Goal: Check status: Check status

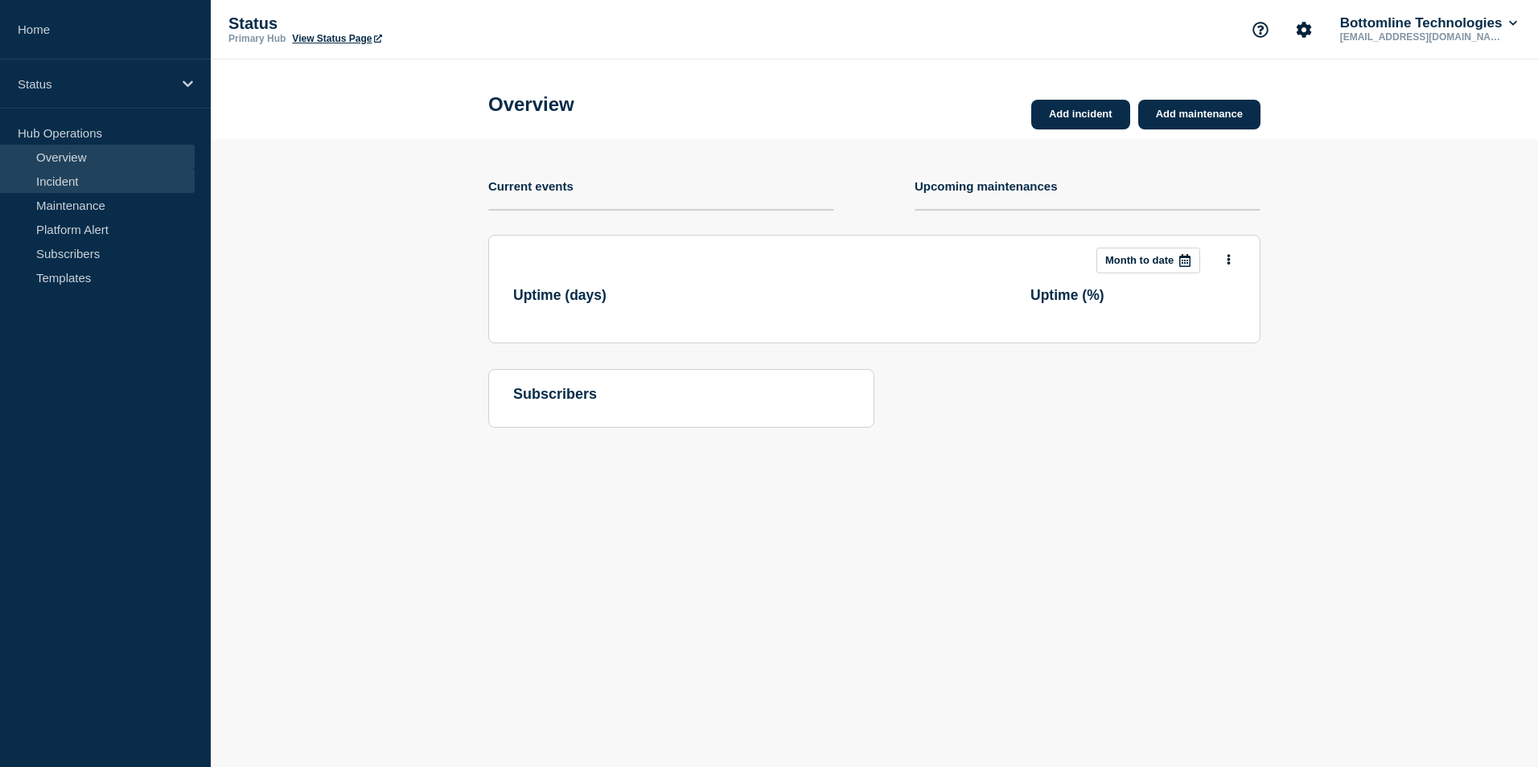
click at [99, 180] on link "Incident" at bounding box center [97, 181] width 195 height 24
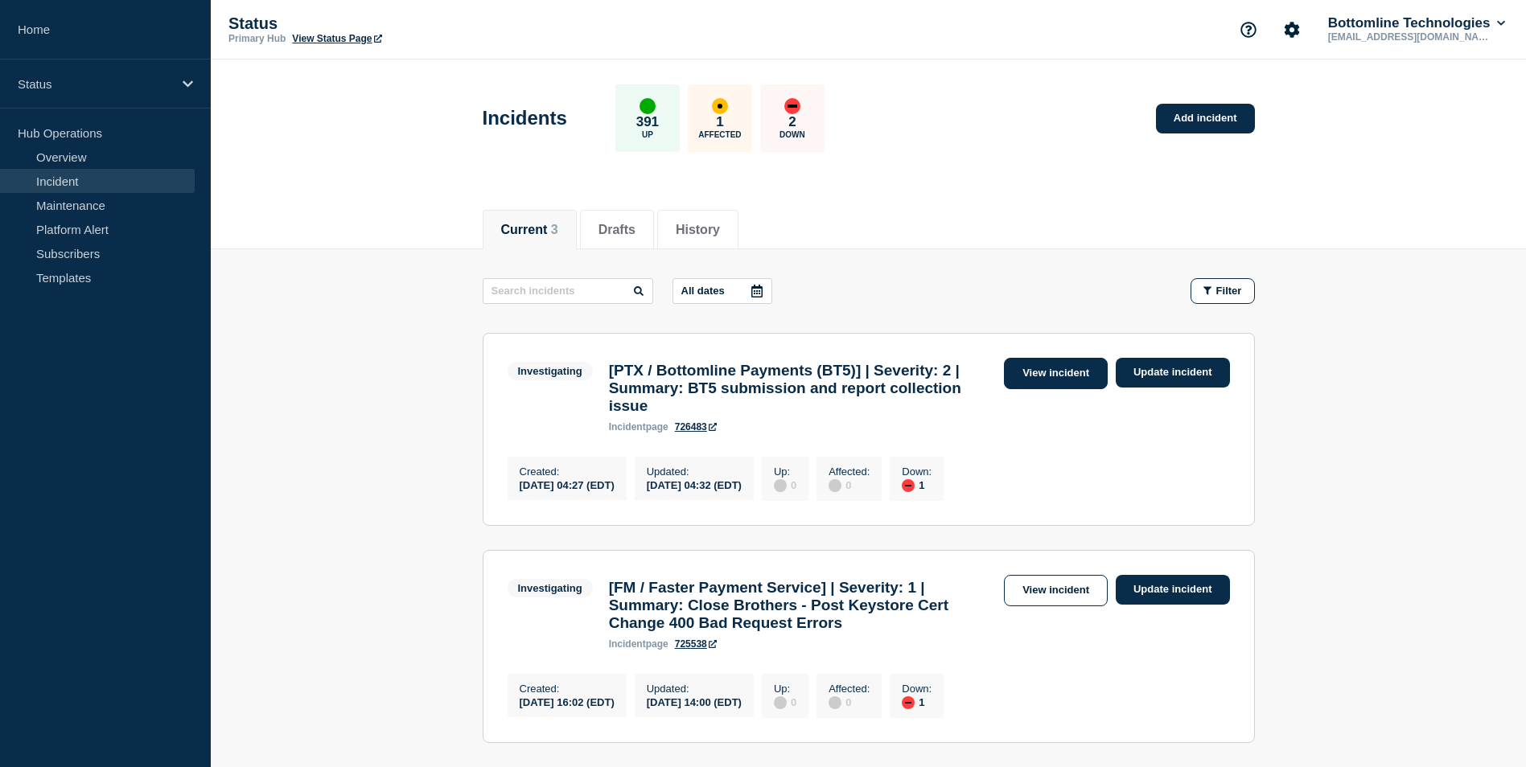
click at [1036, 368] on link "View incident" at bounding box center [1056, 373] width 104 height 31
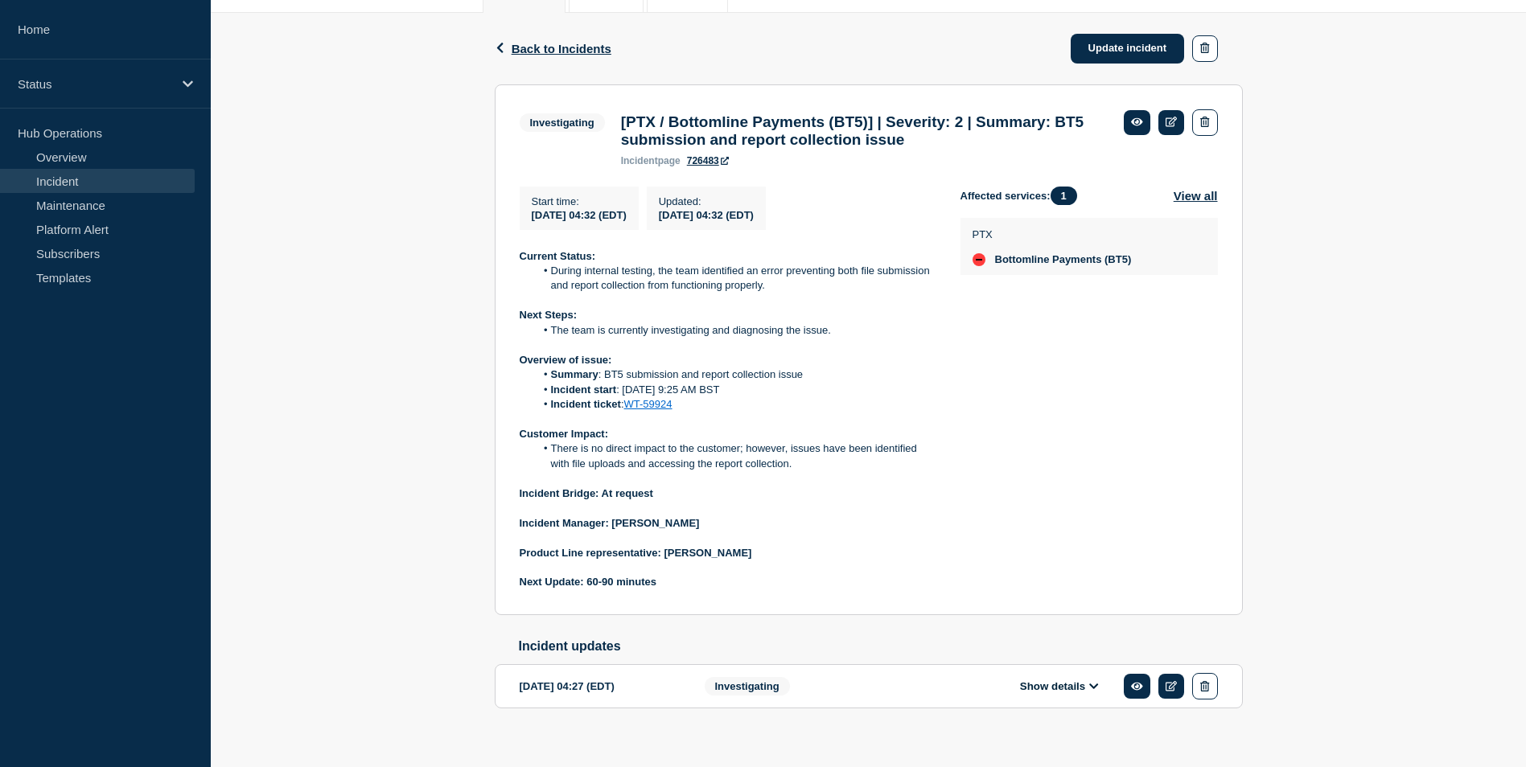
scroll to position [241, 0]
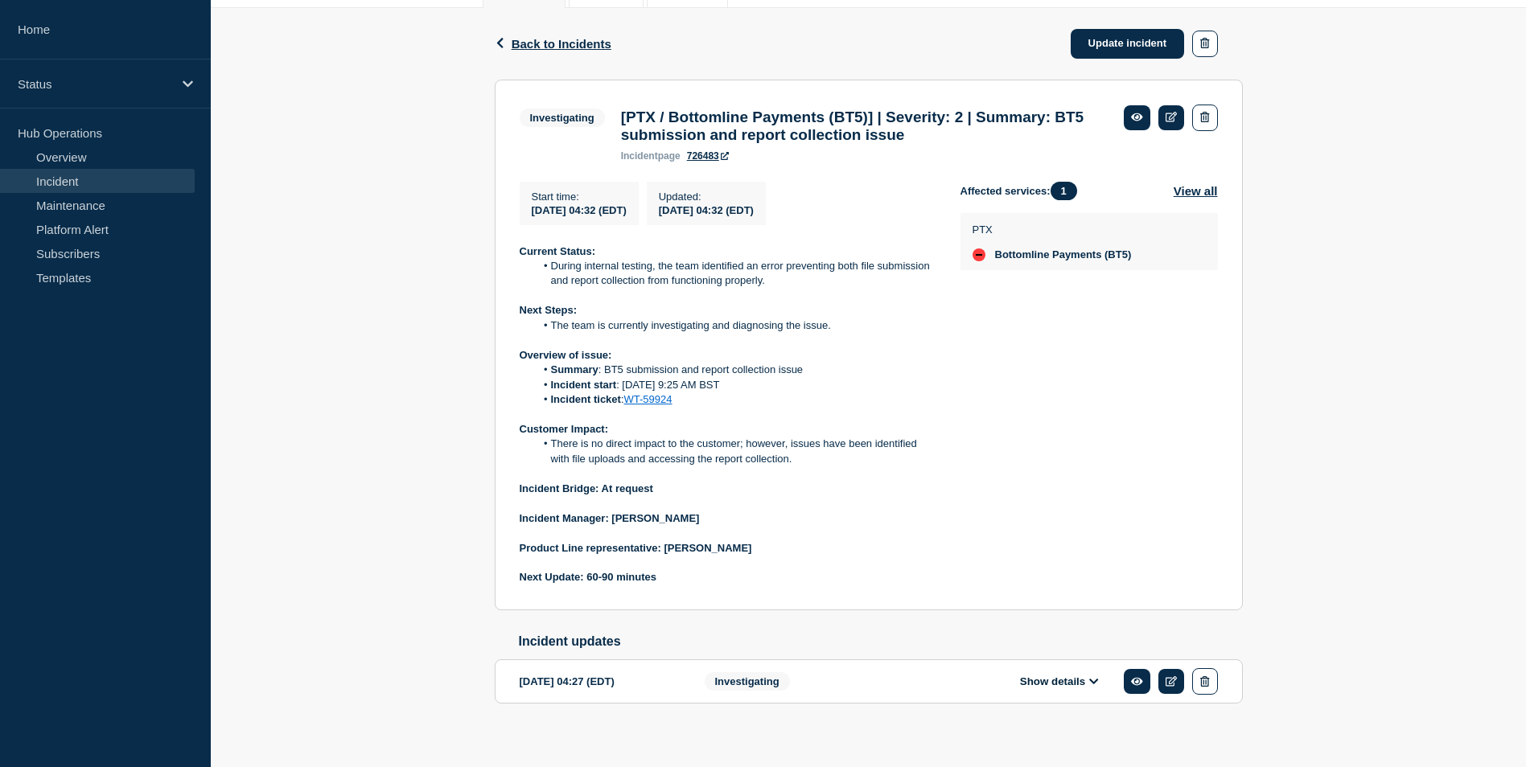
click at [93, 175] on link "Incident" at bounding box center [97, 181] width 195 height 24
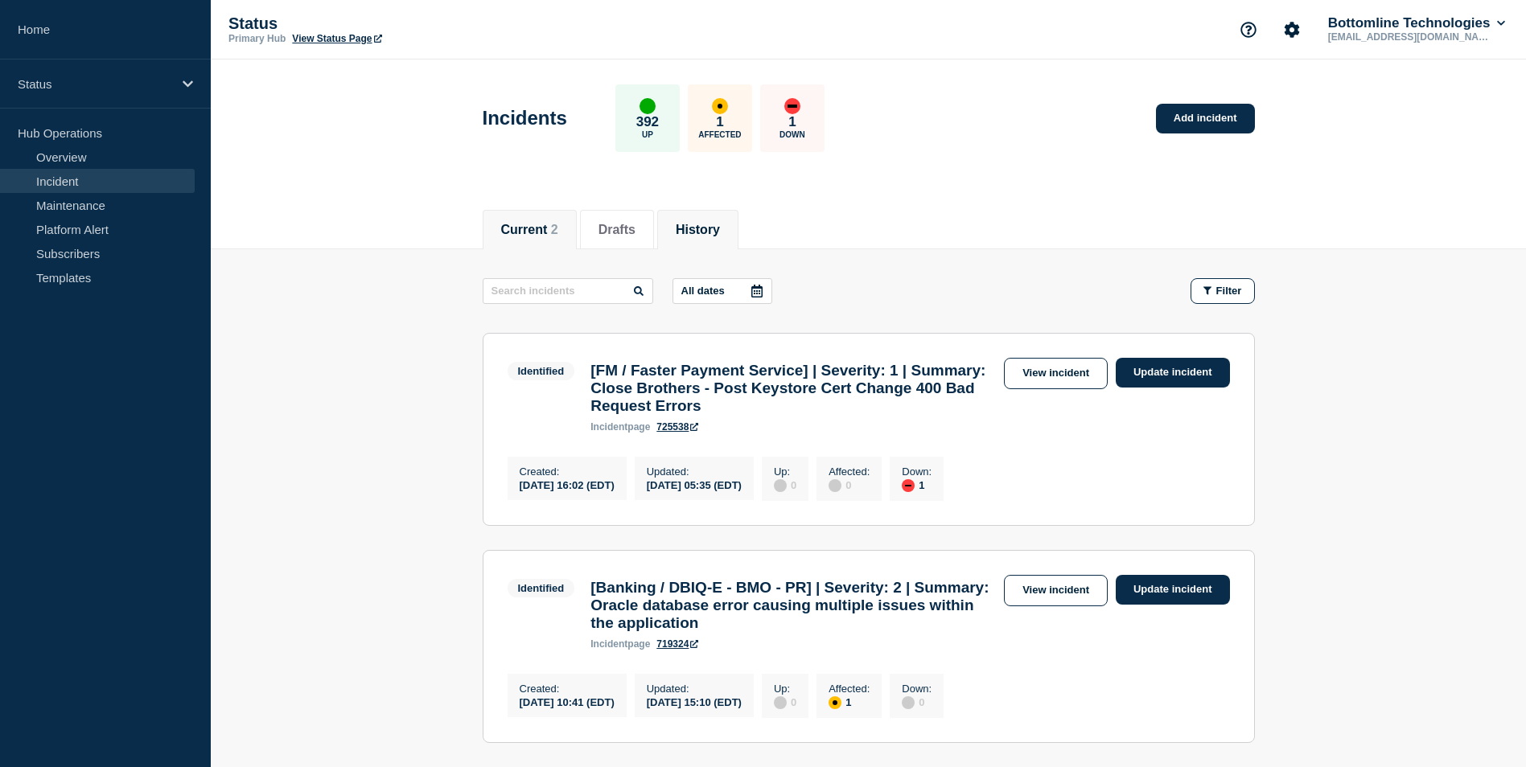
click at [707, 229] on button "History" at bounding box center [698, 230] width 44 height 14
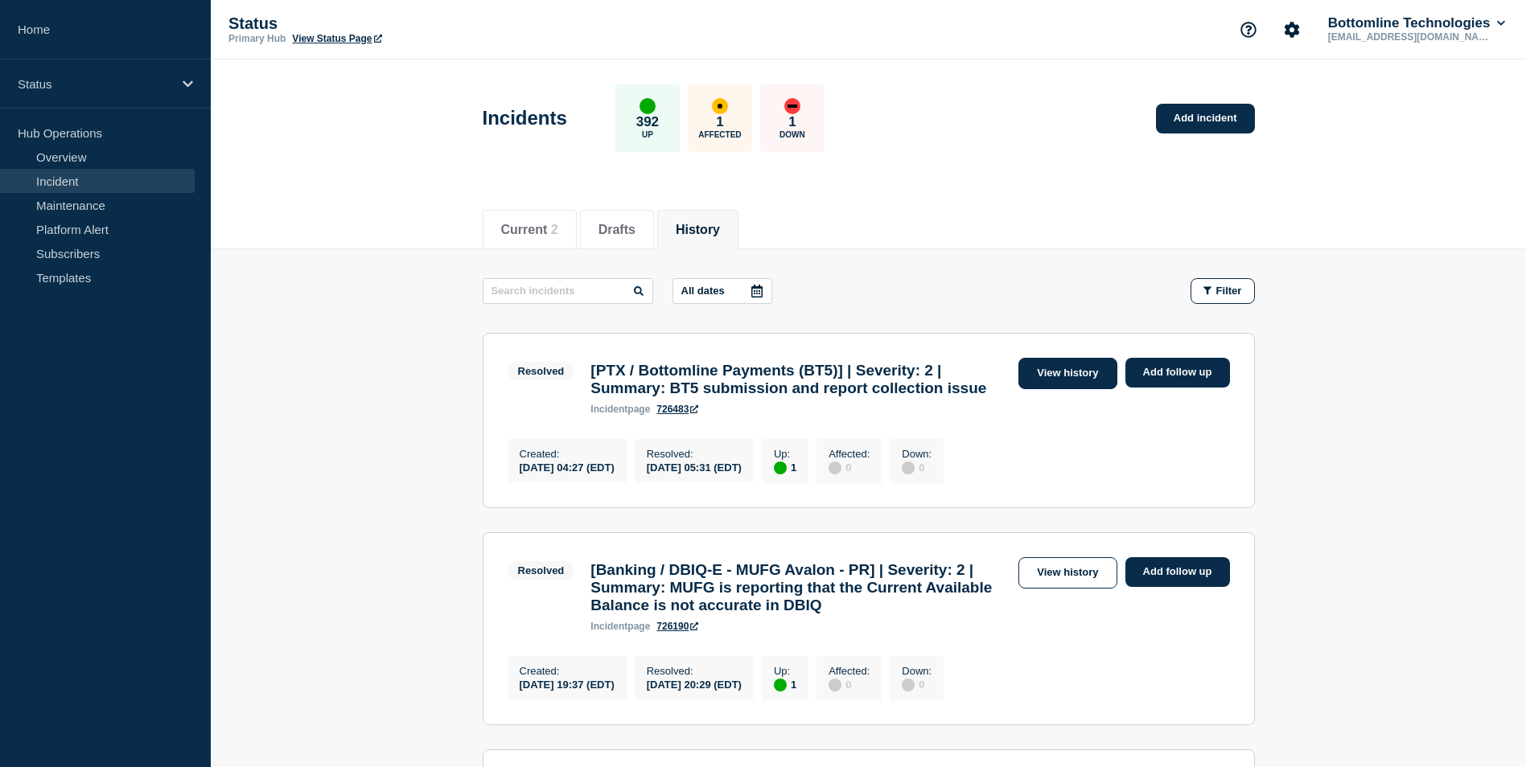
click at [1055, 378] on link "View history" at bounding box center [1067, 373] width 98 height 31
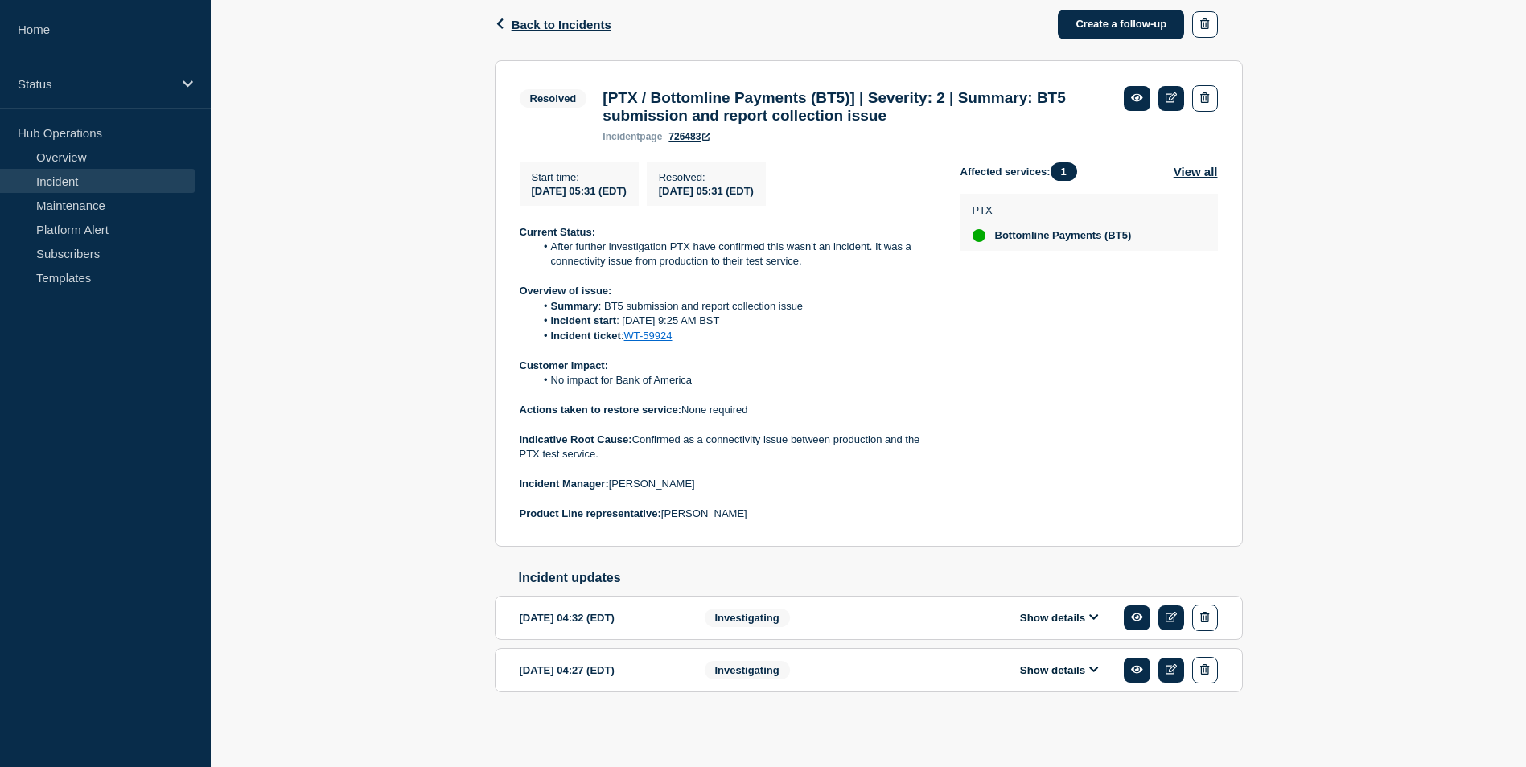
scroll to position [275, 0]
click at [1056, 623] on button "Show details" at bounding box center [1059, 618] width 88 height 14
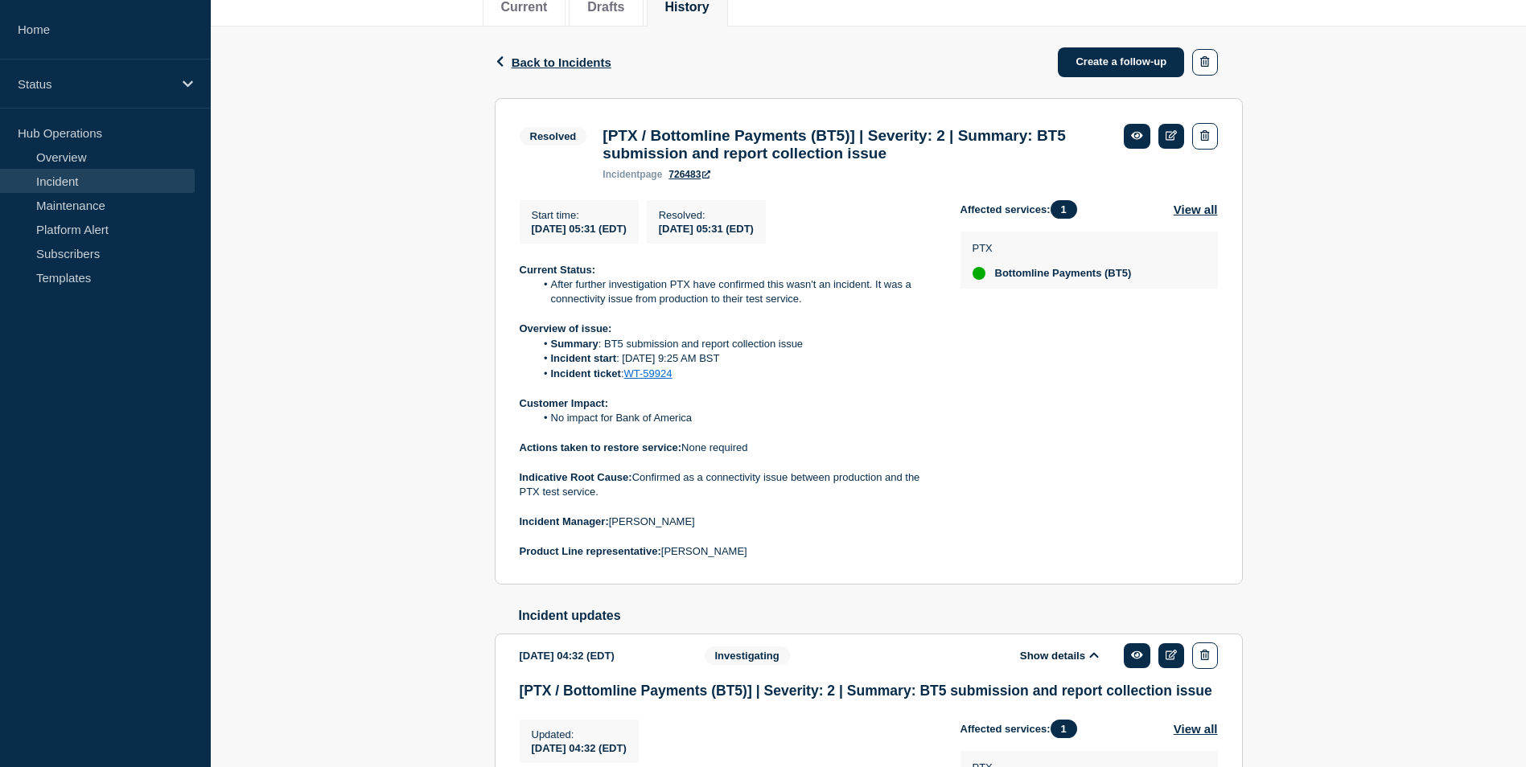
scroll to position [195, 0]
